Goal: Task Accomplishment & Management: Manage account settings

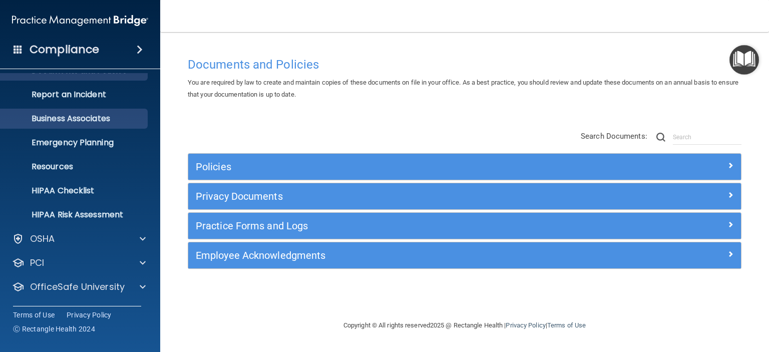
scroll to position [63, 0]
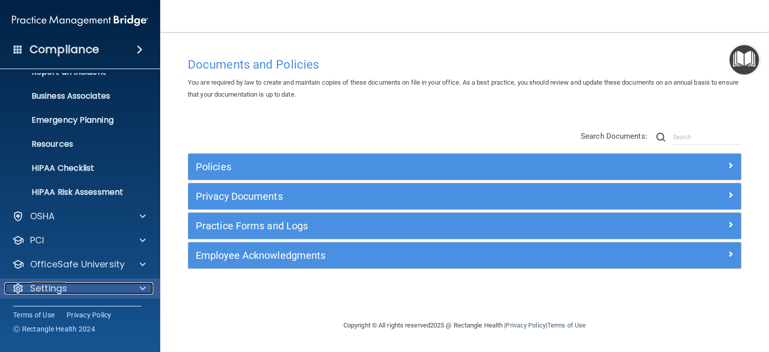
click at [34, 292] on p "Settings" at bounding box center [48, 288] width 37 height 12
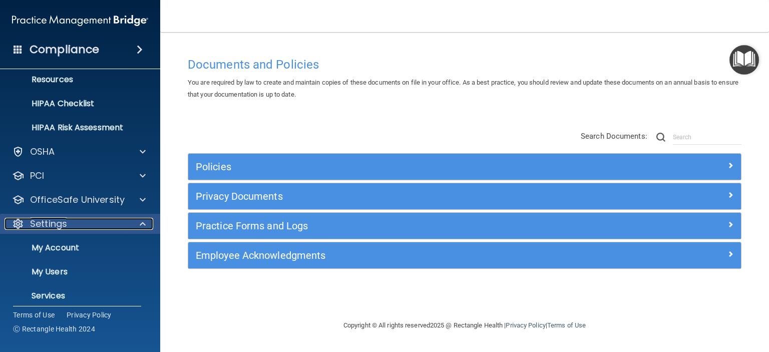
scroll to position [141, 0]
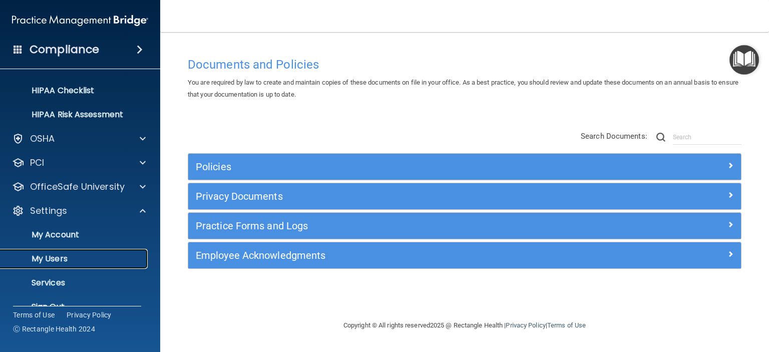
click at [54, 266] on link "My Users" at bounding box center [69, 259] width 158 height 20
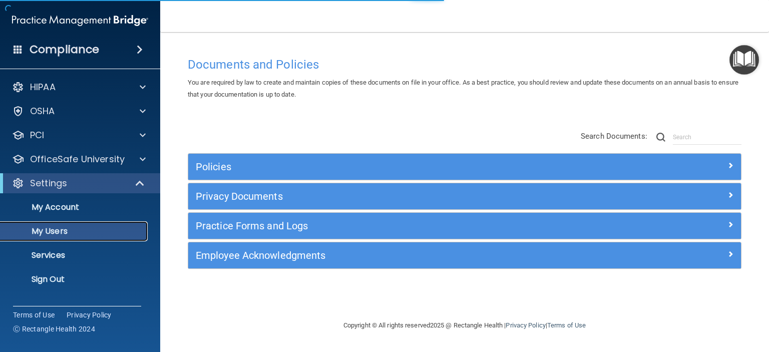
select select "20"
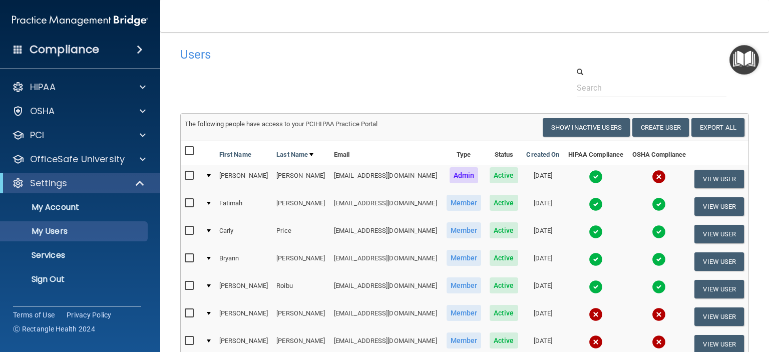
click at [189, 310] on input "checkbox" at bounding box center [191, 314] width 12 height 8
checkbox input "true"
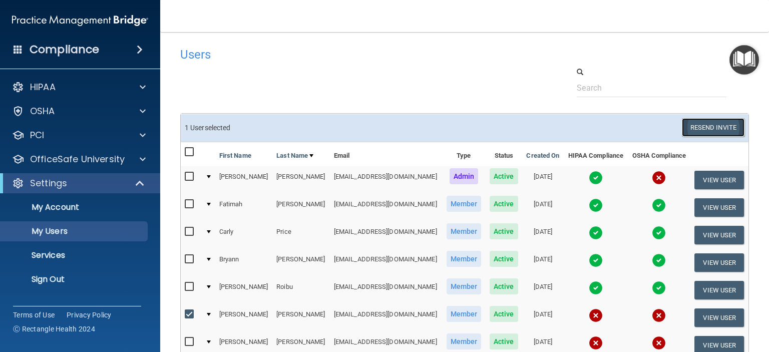
click at [703, 123] on button "Resend Invite" at bounding box center [713, 127] width 63 height 19
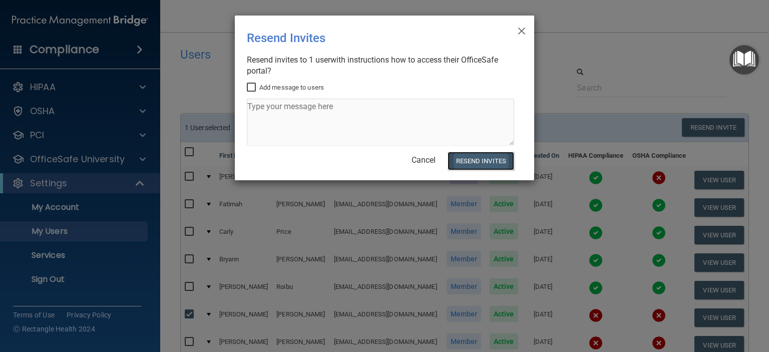
click at [483, 158] on button "Resend Invites" at bounding box center [481, 161] width 67 height 19
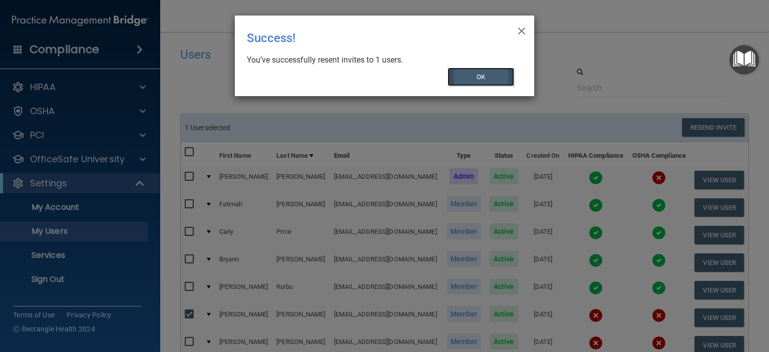
click at [477, 69] on button "OK" at bounding box center [481, 77] width 67 height 19
